Goal: Task Accomplishment & Management: Manage account settings

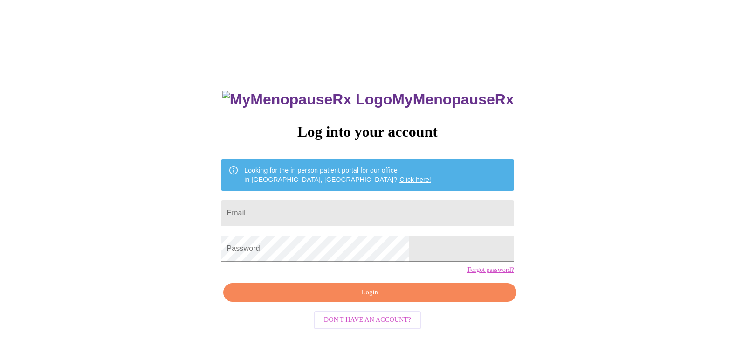
click at [347, 207] on input "Email" at bounding box center [367, 213] width 293 height 26
type input "owensgrad@yahoo.com"
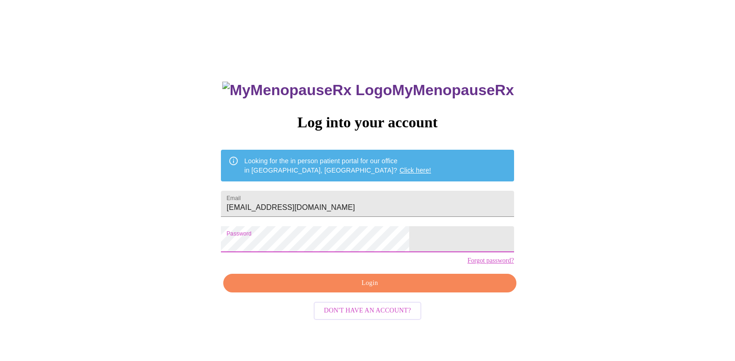
click at [384, 289] on span "Login" at bounding box center [369, 283] width 271 height 12
click at [384, 304] on div "MyMenopauseRx Log into your account Looking for the in person patient portal fo…" at bounding box center [367, 247] width 311 height 361
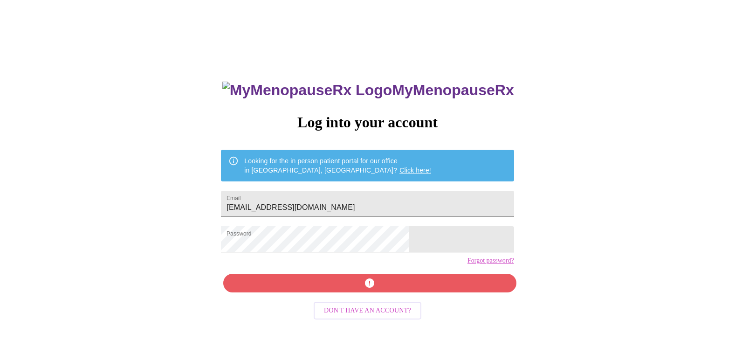
drag, startPoint x: 384, startPoint y: 304, endPoint x: 503, endPoint y: 258, distance: 127.8
click at [515, 257] on div "MyMenopauseRx Log into your account Looking for the in person patient portal fo…" at bounding box center [368, 210] width 728 height 433
click at [347, 296] on div "MyMenopauseRx Log into your account Looking for the in person patient portal fo…" at bounding box center [367, 247] width 311 height 361
click at [367, 299] on div "MyMenopauseRx Log into your account Looking for the in person patient portal fo…" at bounding box center [367, 247] width 311 height 361
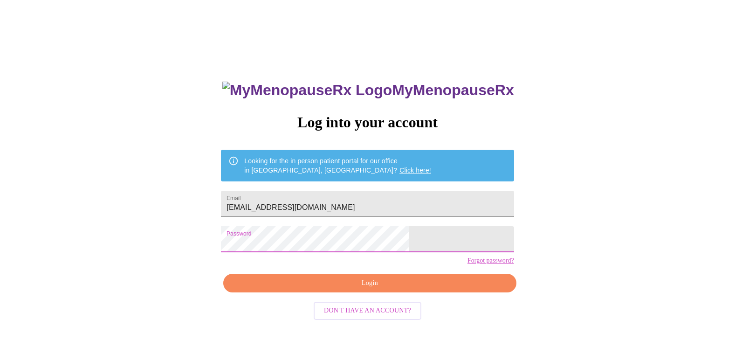
click at [242, 234] on div "MyMenopauseRx Log into your account Looking for the in person patient portal fo…" at bounding box center [368, 210] width 728 height 433
